Goal: Navigation & Orientation: Find specific page/section

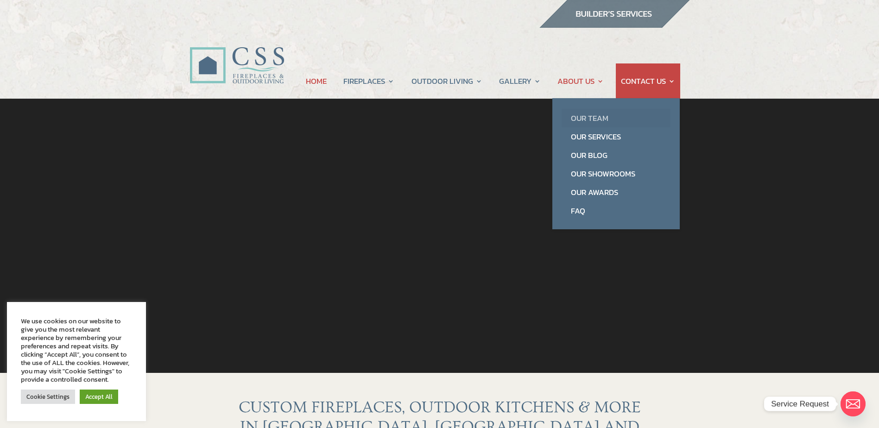
click at [591, 119] on link "Our Team" at bounding box center [616, 118] width 109 height 19
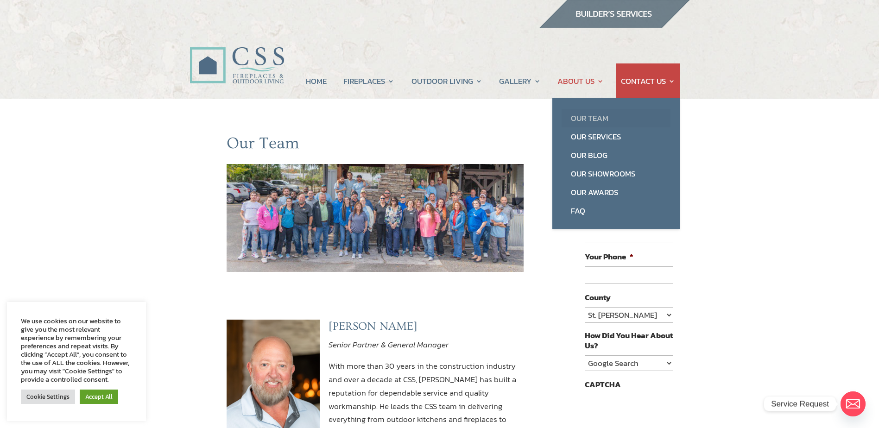
click at [577, 116] on link "Our Team" at bounding box center [616, 118] width 109 height 19
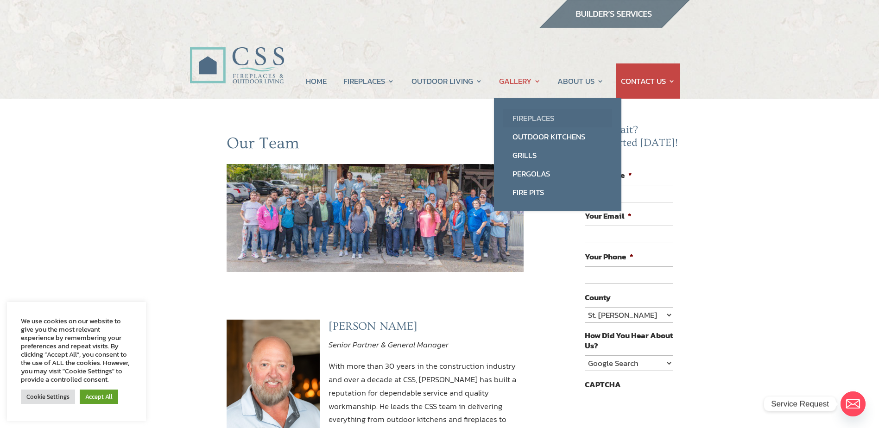
click at [513, 120] on link "Fireplaces" at bounding box center [557, 118] width 109 height 19
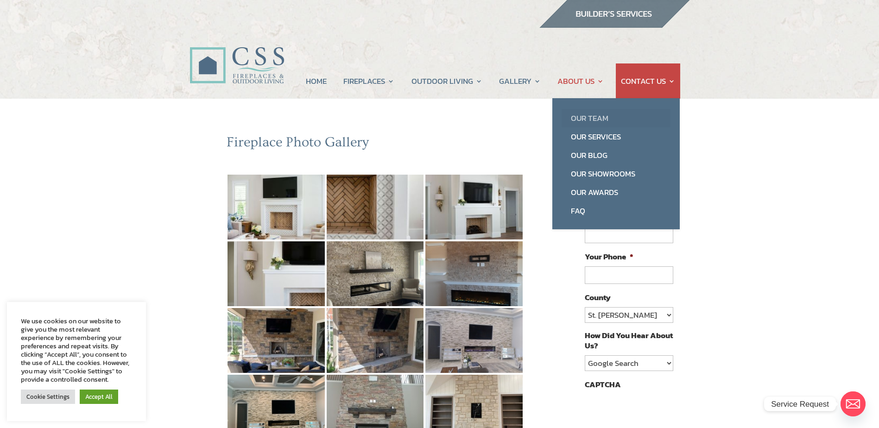
click at [583, 117] on link "Our Team" at bounding box center [616, 118] width 109 height 19
